Goal: Transaction & Acquisition: Purchase product/service

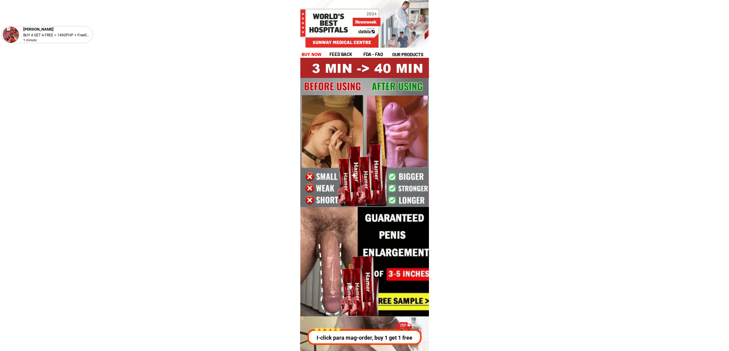
click at [312, 49] on div "Haron makol BUY 4 GET 4 FREE = 1490PHP + FreeShip 1 minute feed back fda - FAQ …" at bounding box center [364, 36] width 129 height 44
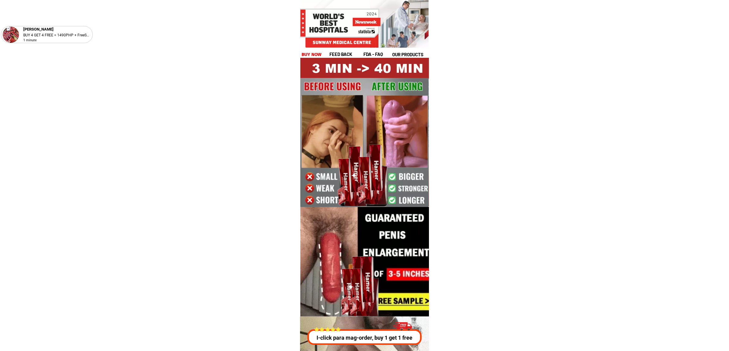
click at [312, 51] on div "feed back fda - FAQ our products buy now" at bounding box center [364, 54] width 126 height 7
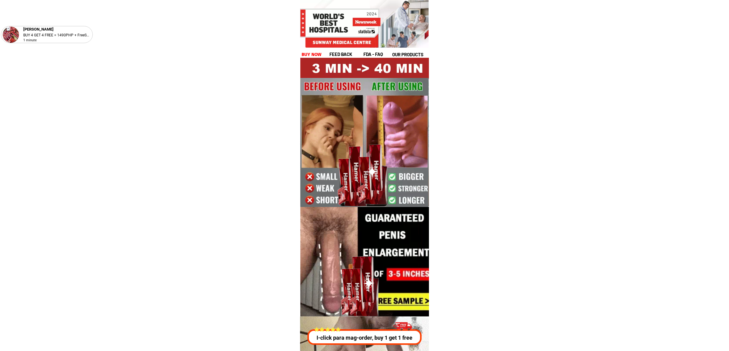
click at [312, 54] on h1 "buy now" at bounding box center [311, 54] width 20 height 7
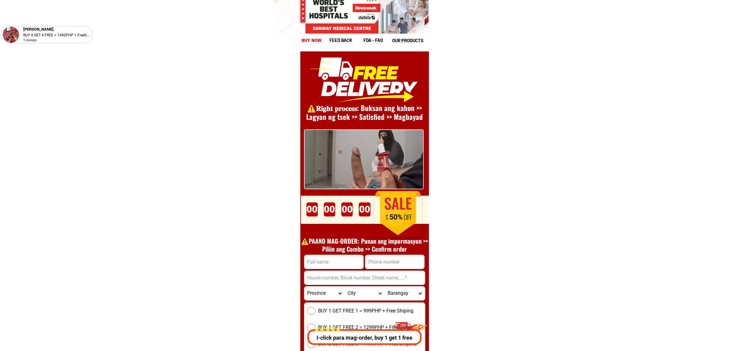
scroll to position [8421, 0]
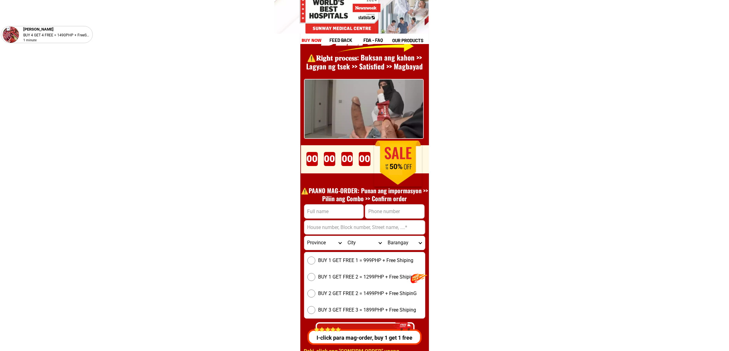
click at [390, 202] on h1 "⚠️️PAANO MAG-ORDER: Punan ang impormasyon >> Piliin ang Combo >> Confirm order" at bounding box center [364, 195] width 133 height 16
click at [390, 218] on div at bounding box center [395, 211] width 60 height 14
drag, startPoint x: 380, startPoint y: 212, endPoint x: 386, endPoint y: 214, distance: 5.4
click at [380, 212] on input "Input phone_number" at bounding box center [394, 212] width 59 height 14
paste input "09077962696"
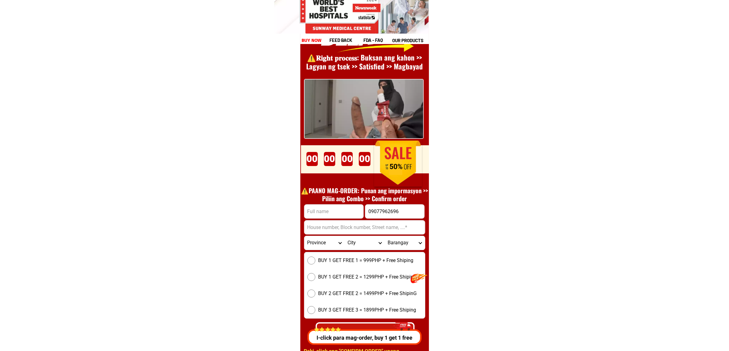
type input "09077962696"
click at [314, 213] on input "Input full_name" at bounding box center [333, 212] width 59 height 14
paste input "Hector salmeohector"
type input "Hector salmeohector"
click at [343, 230] on input "Input address" at bounding box center [364, 228] width 121 height 14
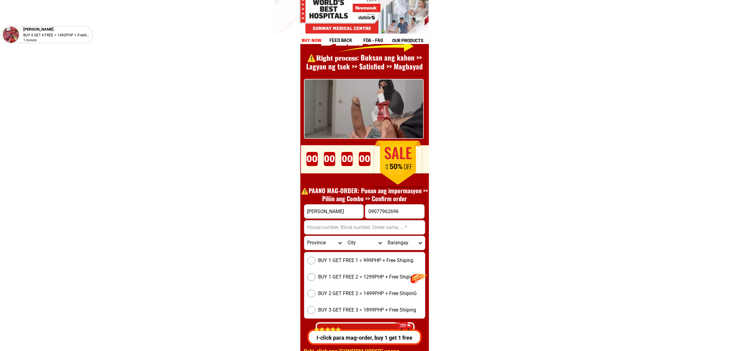
paste input "Brgy.bagumbayan,lupon, Bagumbayan, Lupon, Davao-oriental"
type input "Brgy.bagumbayan,lupon, Bagumbayan, Lupon, Davao-oriental"
click at [319, 259] on span "BUY 1 GET FREE 1 = 999PHP + Free Shiping" at bounding box center [365, 260] width 95 height 7
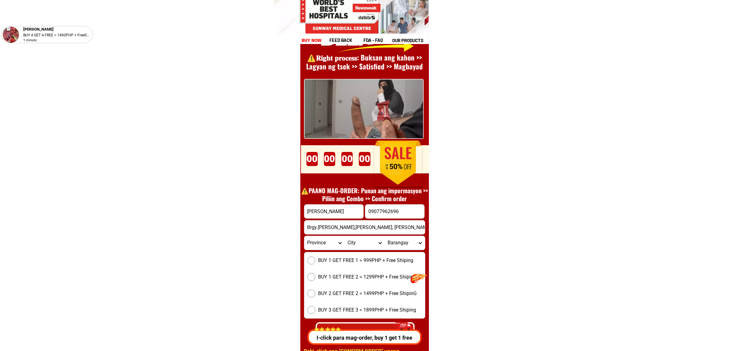
click at [315, 259] on input "BUY 1 GET FREE 1 = 999PHP + Free Shiping" at bounding box center [311, 261] width 8 height 8
click at [388, 323] on div "I-click para mag-order, buy 1 get 1 free" at bounding box center [365, 332] width 118 height 26
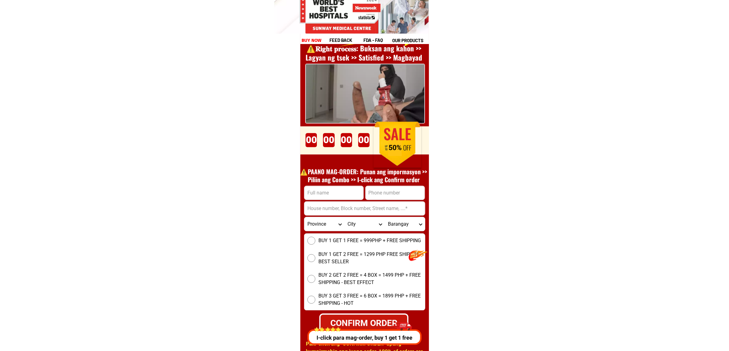
click at [392, 337] on p "I-click para mag-order, buy 1 get 1 free" at bounding box center [363, 338] width 117 height 8
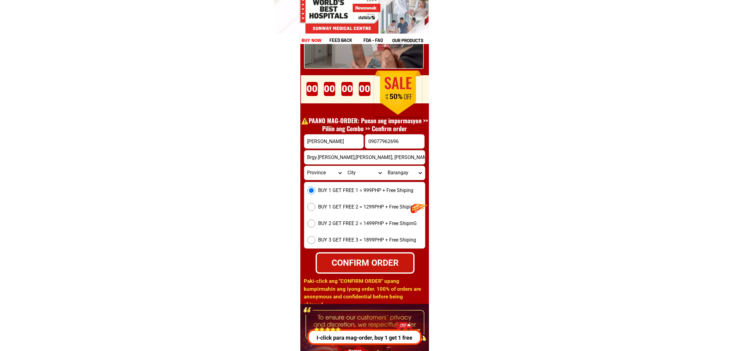
scroll to position [8494, 0]
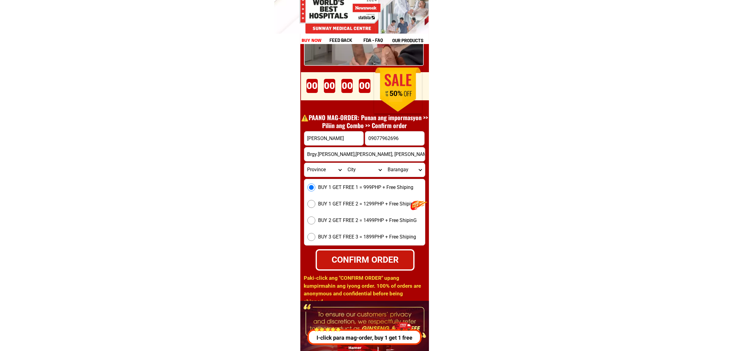
click at [378, 265] on div "CONFIRM ORDER" at bounding box center [364, 259] width 97 height 13
radio input "true"
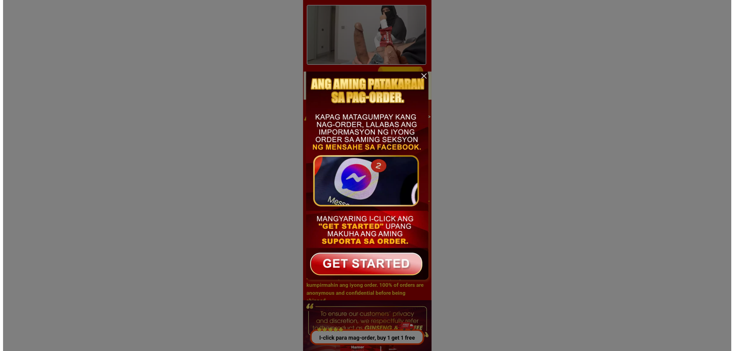
scroll to position [0, 0]
